Goal: Transaction & Acquisition: Obtain resource

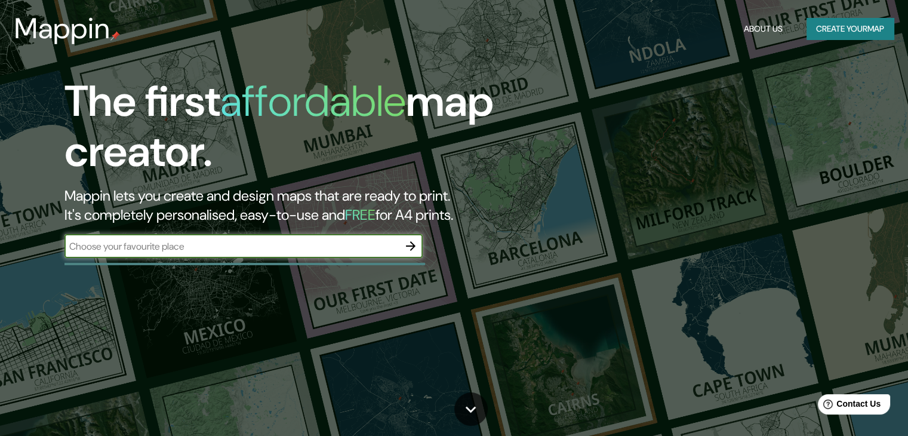
click at [323, 240] on input "text" at bounding box center [231, 246] width 334 height 14
click at [292, 247] on input "text" at bounding box center [231, 246] width 334 height 14
type input "Lima [GEOGRAPHIC_DATA]"
click at [414, 246] on icon "button" at bounding box center [411, 246] width 10 height 10
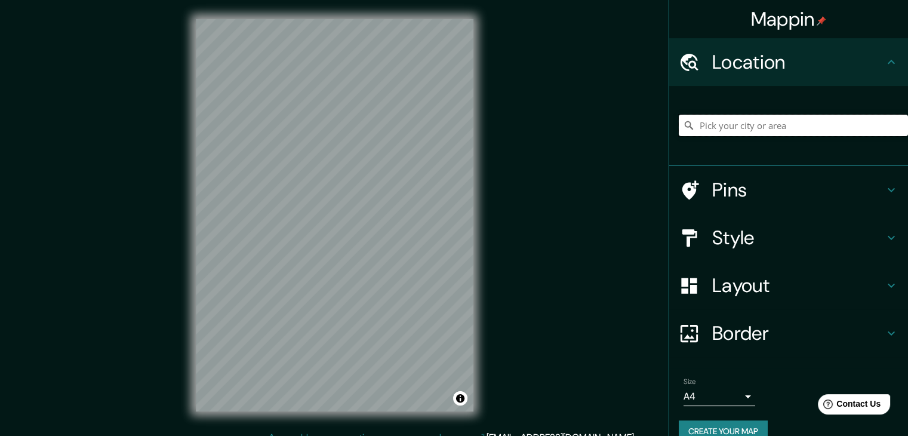
click at [721, 115] on input "Pick your city or area" at bounding box center [793, 125] width 229 height 21
paste input "-12.031263842347848, -77.04424608011037"
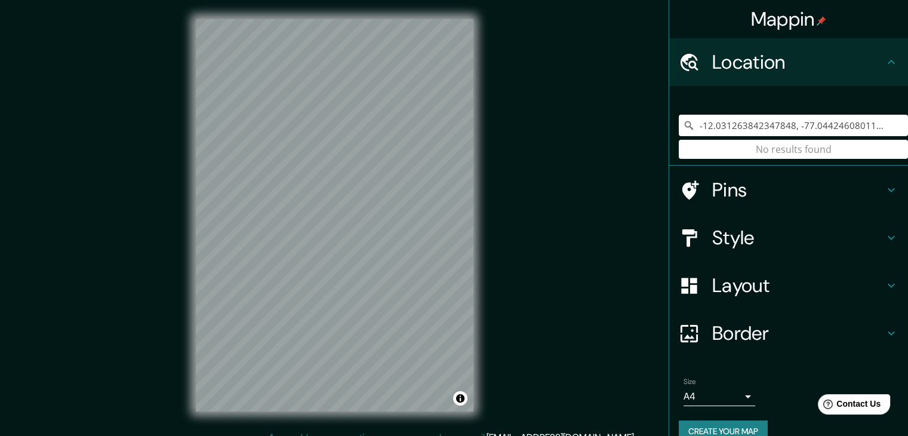
type input "-12.031263842347848, -77.04424608011037"
click at [873, 66] on h4 "Location" at bounding box center [798, 62] width 172 height 24
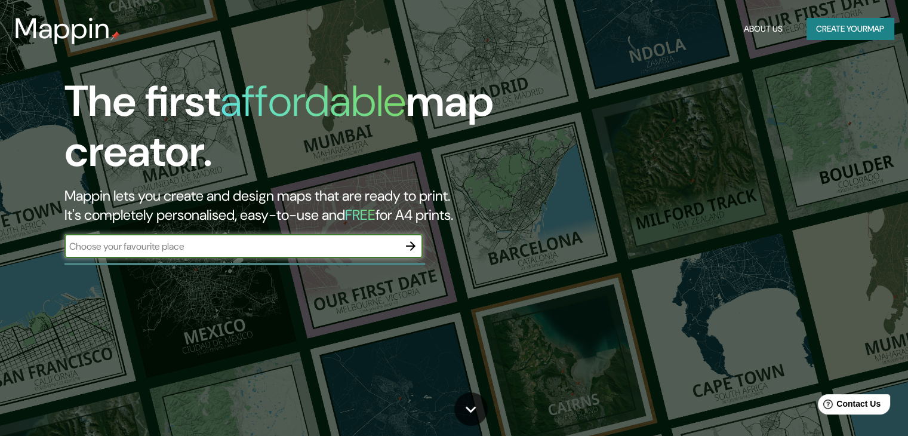
click at [199, 251] on input "text" at bounding box center [231, 246] width 334 height 14
type input "-12.031263842347848, -77.04424608011037"
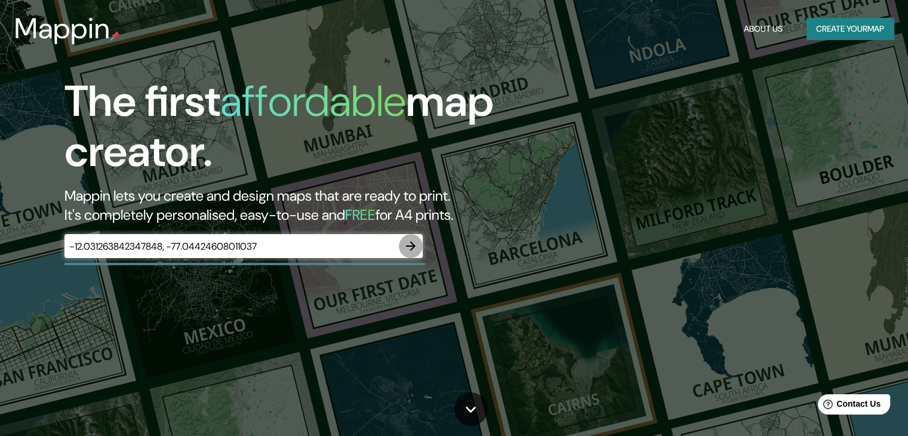
click at [409, 239] on icon "button" at bounding box center [410, 246] width 14 height 14
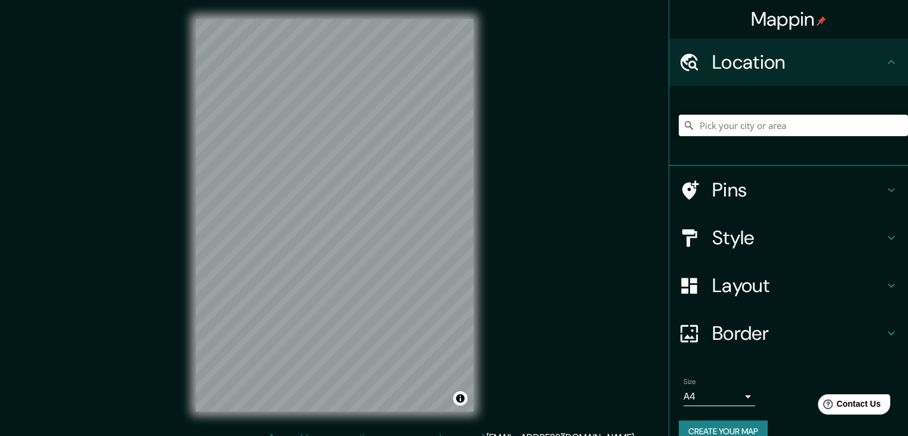
scroll to position [14, 0]
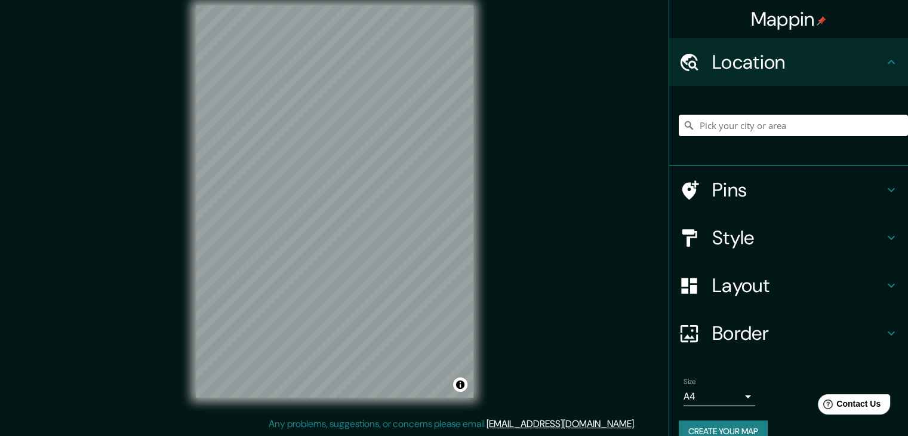
click at [773, 121] on input "Pick your city or area" at bounding box center [793, 125] width 229 height 21
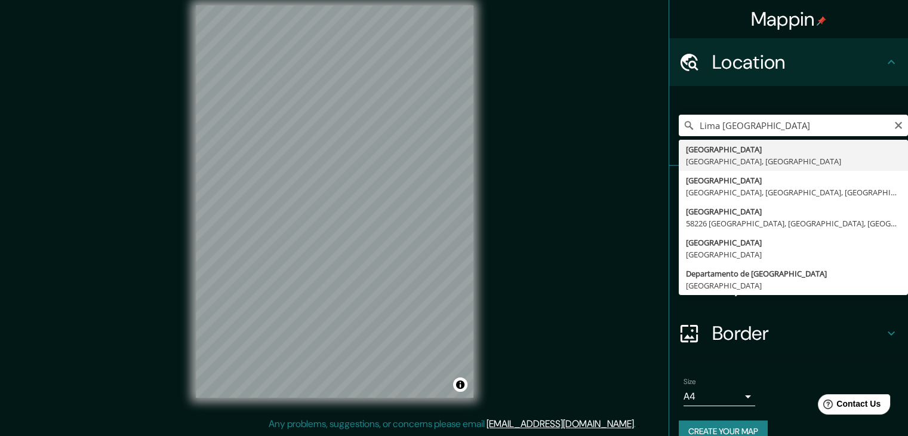
type input "Lima, Provincia de Lima, Perú"
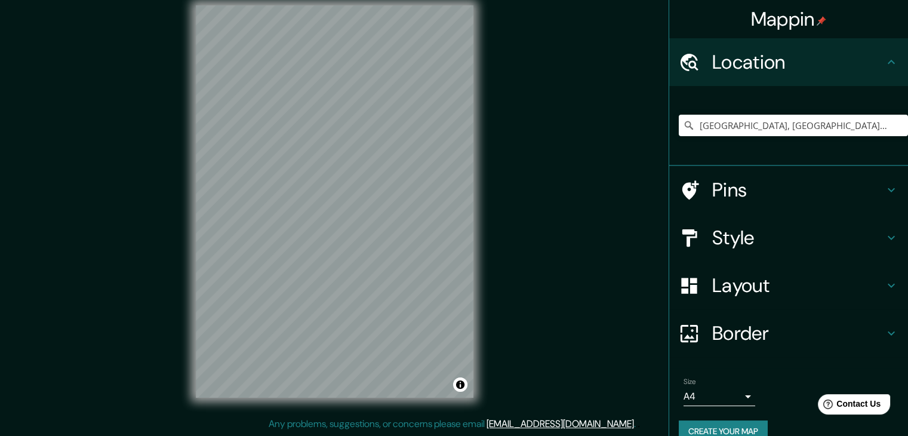
click at [887, 285] on icon at bounding box center [890, 285] width 7 height 4
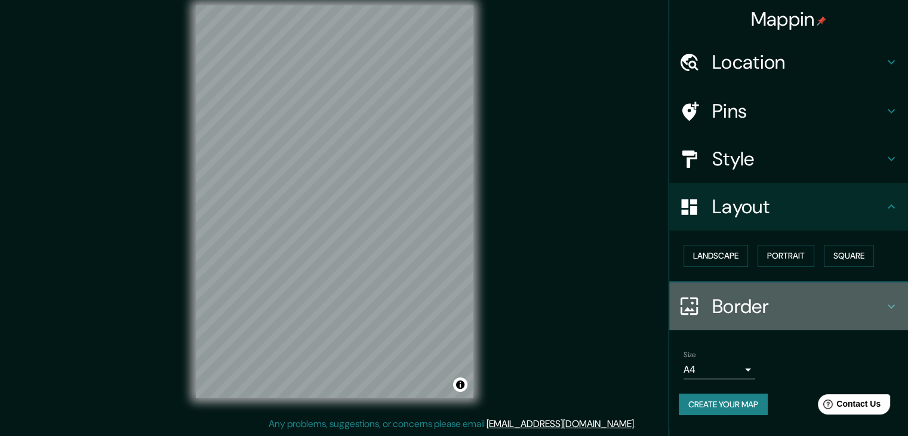
click at [779, 297] on h4 "Border" at bounding box center [798, 306] width 172 height 24
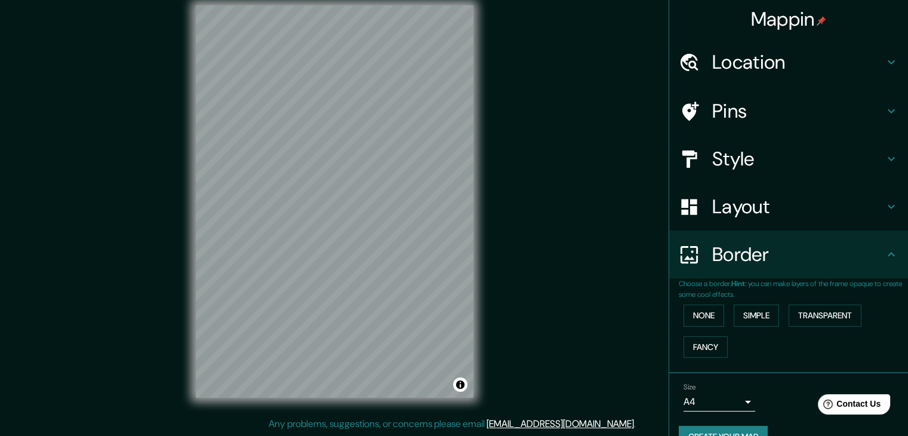
click at [802, 163] on h4 "Style" at bounding box center [798, 159] width 172 height 24
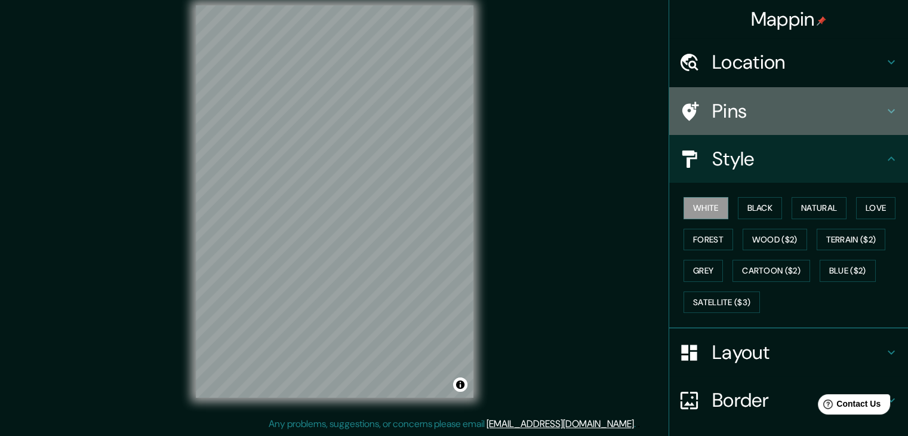
click at [791, 119] on h4 "Pins" at bounding box center [798, 111] width 172 height 24
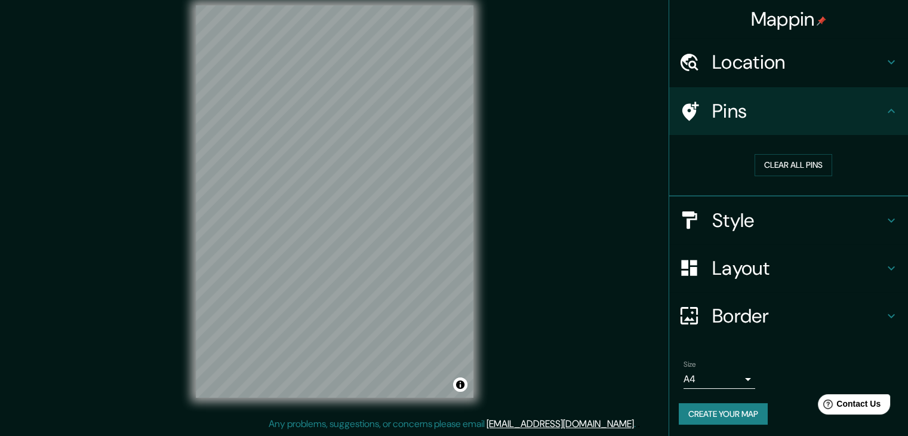
click at [740, 373] on body "Mappin Location Lima, Provincia de Lima, Perú Pins Clear all pins Style Layout …" at bounding box center [454, 204] width 908 height 436
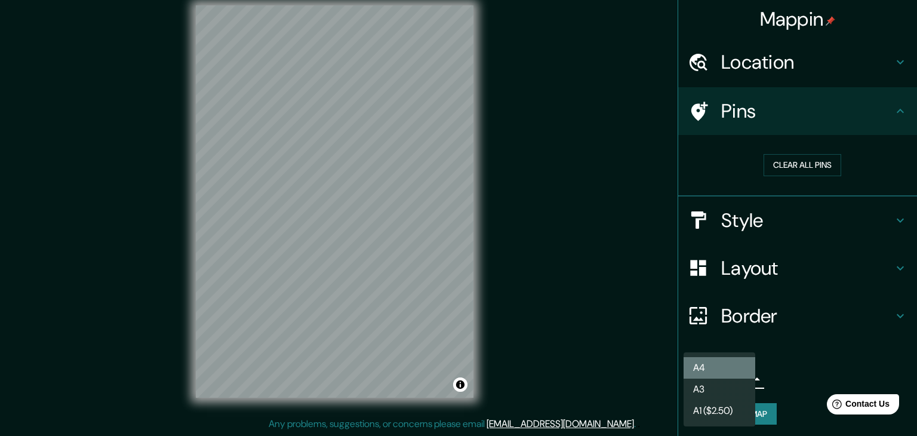
click at [736, 363] on li "A4" at bounding box center [719, 367] width 72 height 21
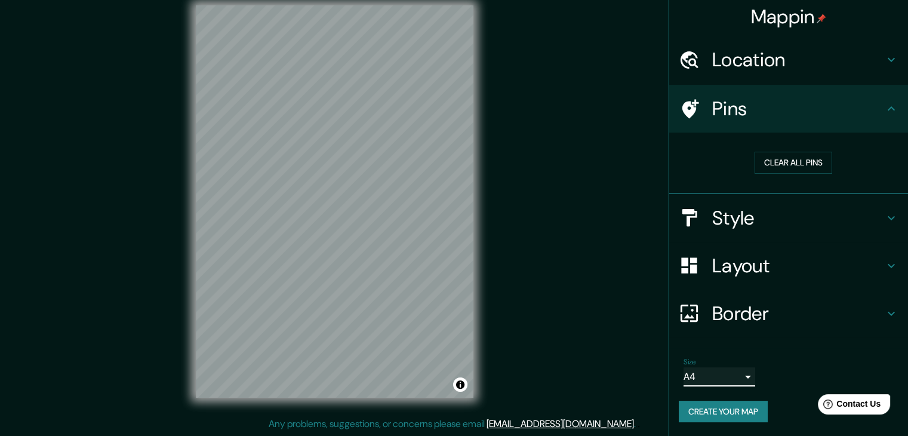
scroll to position [0, 0]
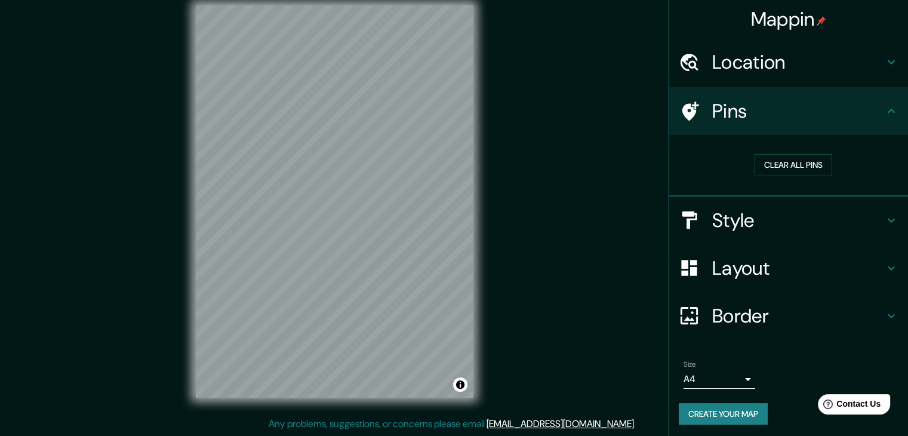
click at [849, 276] on h4 "Layout" at bounding box center [798, 268] width 172 height 24
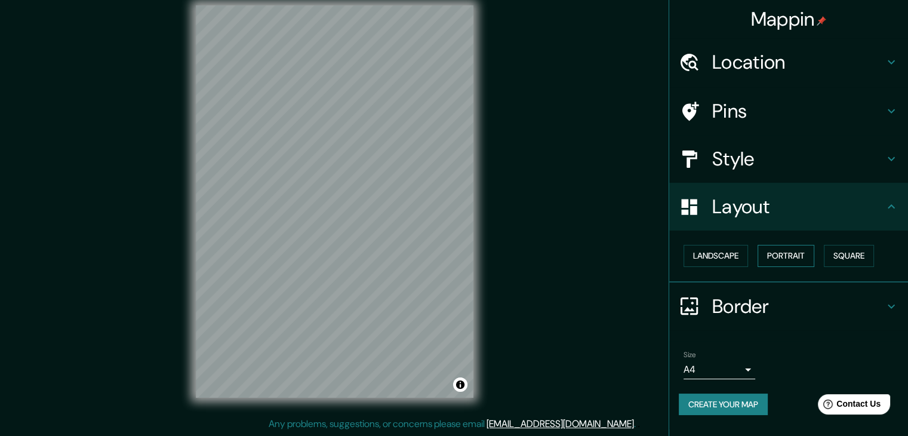
click at [807, 259] on button "Portrait" at bounding box center [785, 256] width 57 height 22
click at [727, 255] on button "Landscape" at bounding box center [715, 256] width 64 height 22
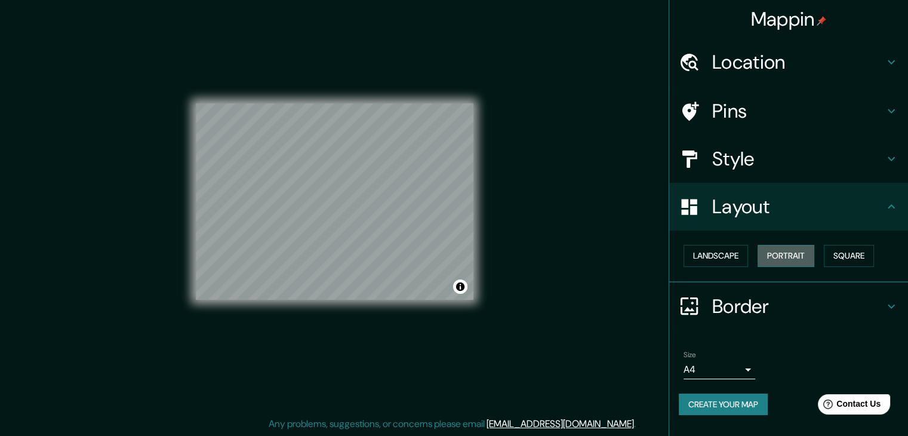
click at [796, 260] on button "Portrait" at bounding box center [785, 256] width 57 height 22
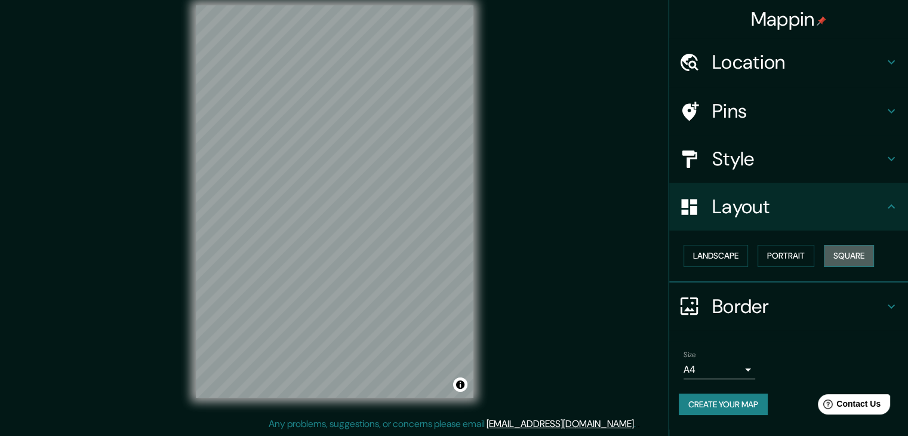
click at [843, 256] on button "Square" at bounding box center [849, 256] width 50 height 22
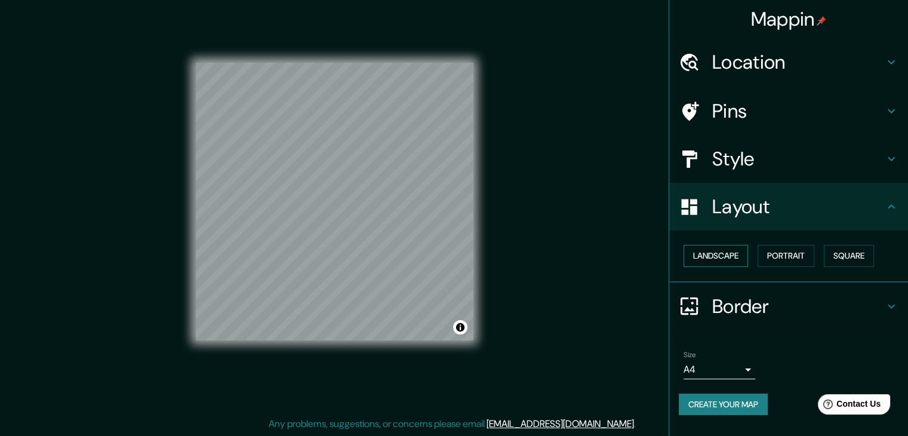
click at [720, 257] on button "Landscape" at bounding box center [715, 256] width 64 height 22
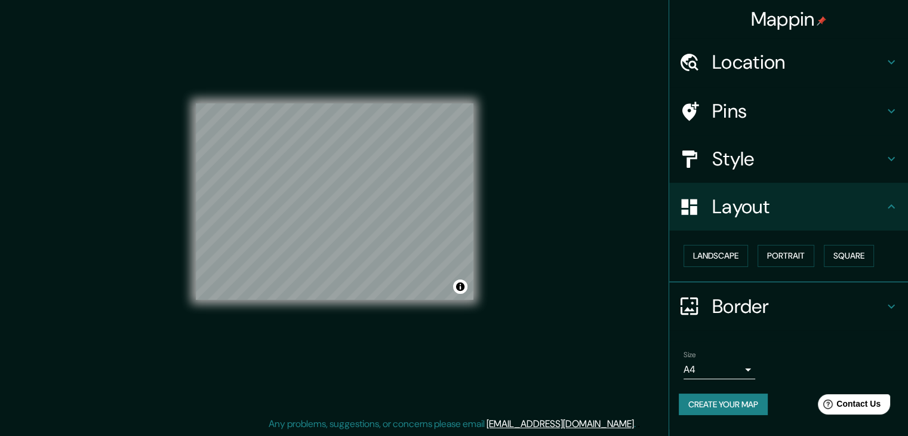
click at [623, 249] on div "Mappin Location Lima, Provincia de Lima, Perú Pins Style Layout Landscape Portr…" at bounding box center [454, 210] width 908 height 449
click at [556, 193] on div "Mappin Location Lima, Provincia de Lima, Perú Pins Style Layout Landscape Portr…" at bounding box center [454, 210] width 908 height 449
click at [733, 399] on button "Create your map" at bounding box center [723, 404] width 89 height 22
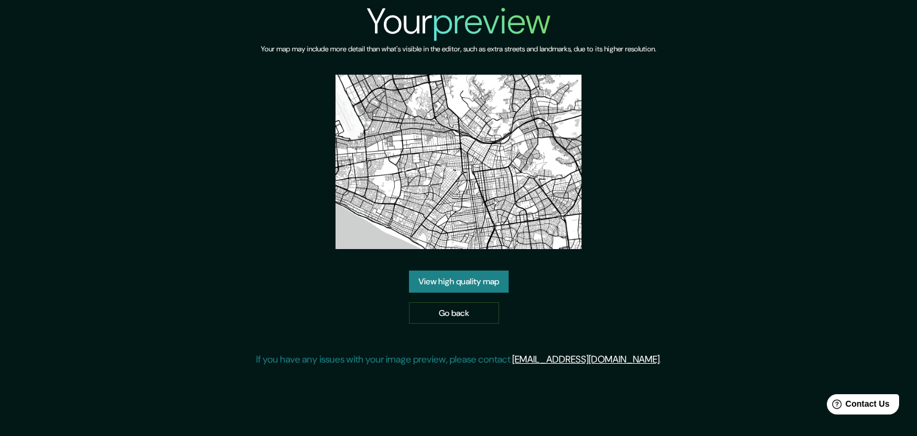
click at [482, 275] on link "View high quality map" at bounding box center [459, 281] width 100 height 22
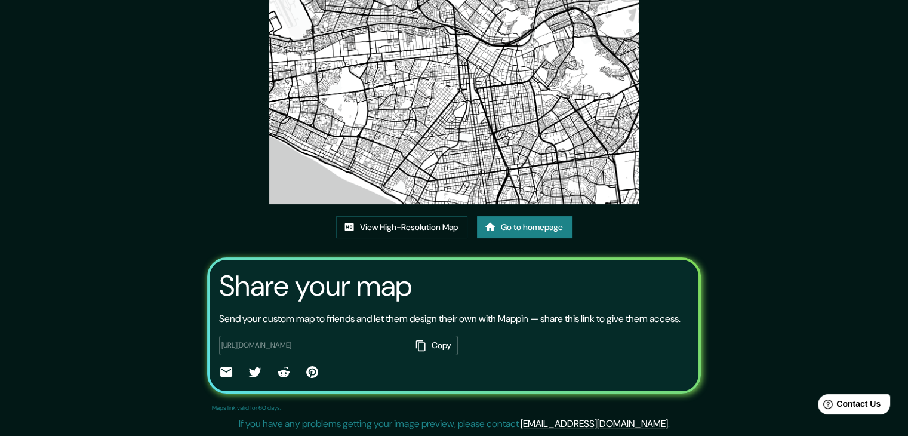
scroll to position [124, 0]
click at [437, 344] on button "Copy" at bounding box center [434, 345] width 47 height 20
click at [415, 216] on link "View High-Resolution Map" at bounding box center [401, 227] width 131 height 22
